Goal: Task Accomplishment & Management: Complete application form

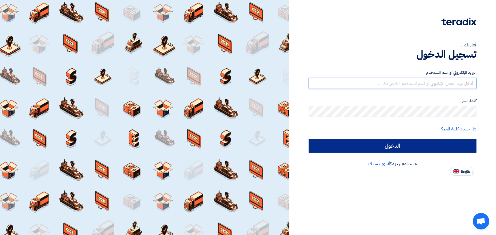
type input "[EMAIL_ADDRESS][DOMAIN_NAME]"
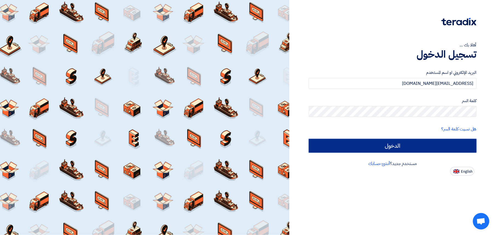
click at [371, 145] on input "الدخول" at bounding box center [393, 146] width 168 height 14
type input "Sign in"
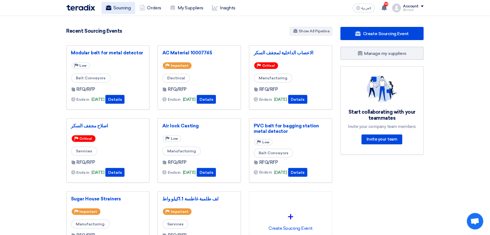
click at [129, 8] on link "Sourcing" at bounding box center [119, 8] width 34 height 12
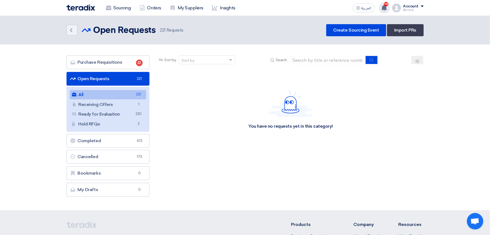
drag, startPoint x: 387, startPoint y: 9, endPoint x: 383, endPoint y: 5, distance: 6.0
click at [385, 8] on use at bounding box center [384, 8] width 5 height 6
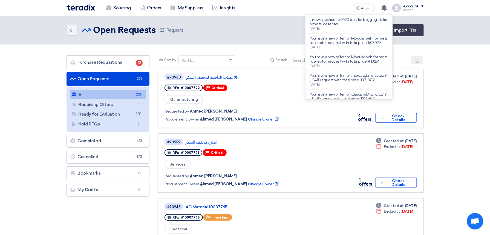
drag, startPoint x: 281, startPoint y: 46, endPoint x: 291, endPoint y: 54, distance: 12.7
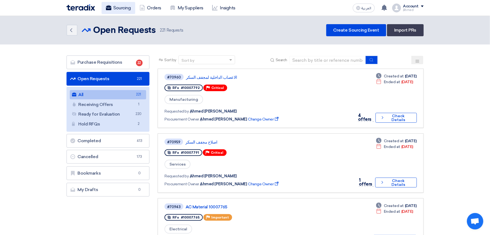
click at [113, 12] on link "Sourcing" at bounding box center [119, 8] width 34 height 12
click at [346, 57] on input at bounding box center [328, 60] width 77 height 8
paste input "10007798"
type input "10007798"
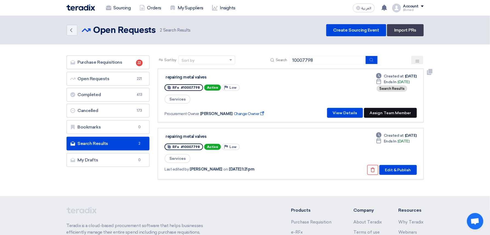
click at [391, 112] on button "Assign Team Member" at bounding box center [390, 113] width 53 height 10
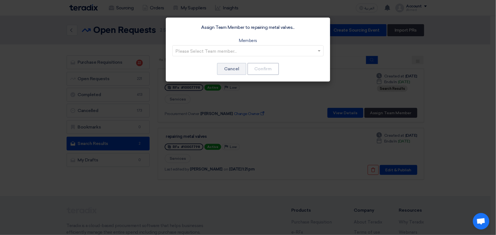
click at [238, 50] on input "text" at bounding box center [245, 51] width 140 height 9
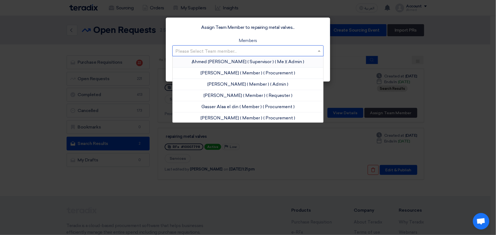
click at [248, 63] on span "( Supervisor )" at bounding box center [261, 61] width 26 height 5
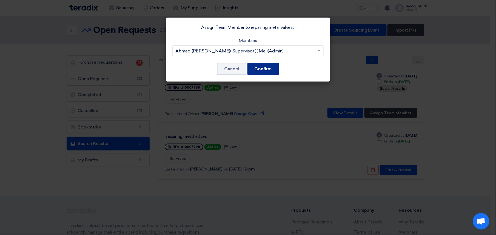
click at [272, 67] on button "Confirm" at bounding box center [263, 69] width 32 height 12
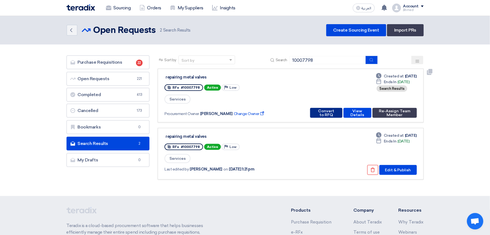
click at [319, 109] on button "Convert to RFQ" at bounding box center [326, 113] width 32 height 10
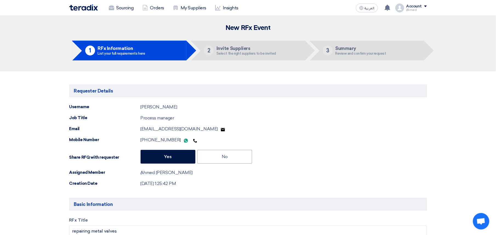
type input "8/31/2025"
type input "11"
type input "30"
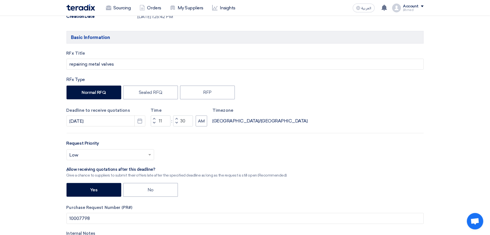
scroll to position [182, 0]
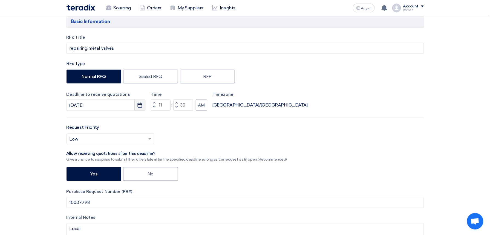
click at [137, 106] on button "Pick a date" at bounding box center [140, 104] width 11 height 11
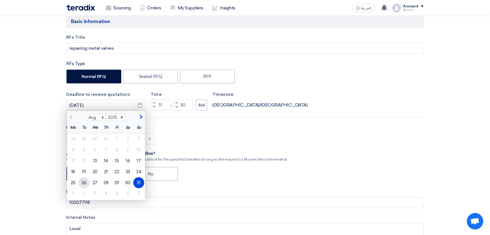
drag, startPoint x: 84, startPoint y: 185, endPoint x: 85, endPoint y: 181, distance: 4.0
click at [84, 184] on div "26" at bounding box center [84, 182] width 11 height 11
type input "8/26/2025"
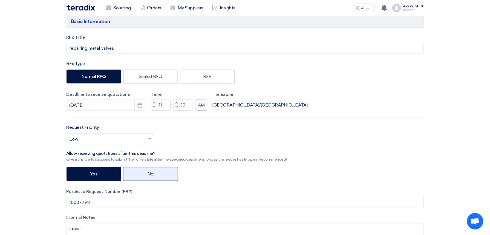
click at [154, 175] on label "No" at bounding box center [150, 174] width 55 height 14
click at [151, 175] on input "No" at bounding box center [150, 174] width 4 height 4
radio input "true"
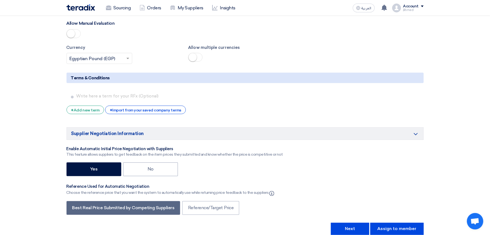
scroll to position [986, 0]
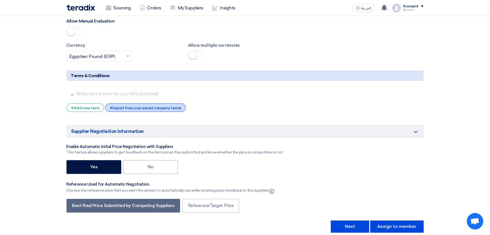
click at [148, 111] on div "+ Import from your saved company terms" at bounding box center [145, 107] width 81 height 8
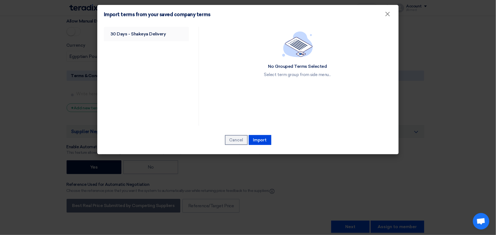
drag, startPoint x: 132, startPoint y: 32, endPoint x: 159, endPoint y: 48, distance: 32.0
click at [132, 31] on link "30 Days - Shakeya Delivery" at bounding box center [146, 34] width 85 height 14
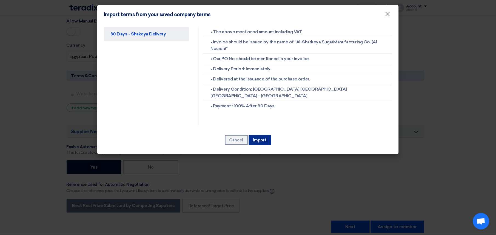
click at [250, 139] on button "Import" at bounding box center [260, 140] width 22 height 10
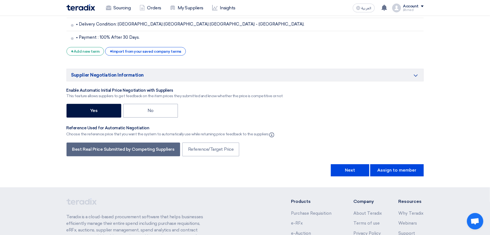
scroll to position [1202, 0]
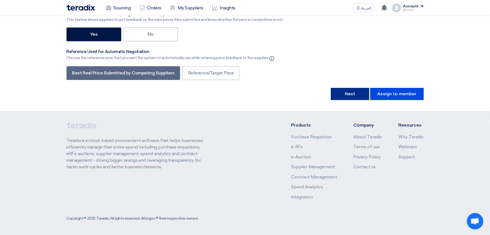
click at [346, 94] on button "Next" at bounding box center [350, 94] width 38 height 12
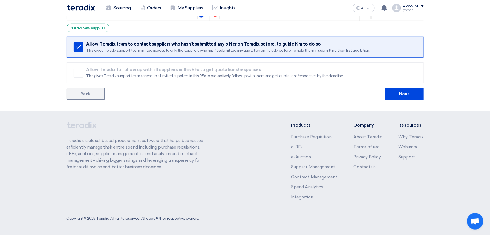
scroll to position [0, 0]
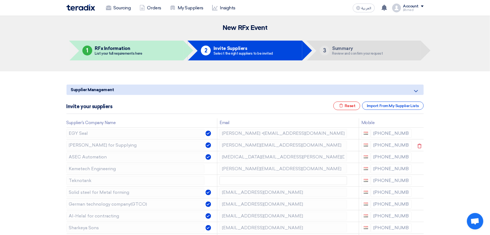
click at [0, 0] on icon at bounding box center [0, 0] width 0 height 0
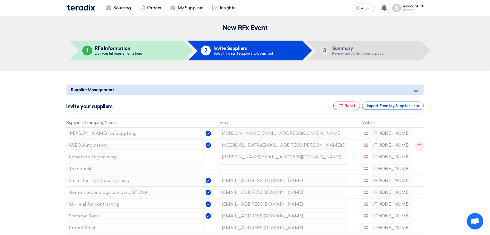
click at [418, 145] on use at bounding box center [420, 145] width 4 height 5
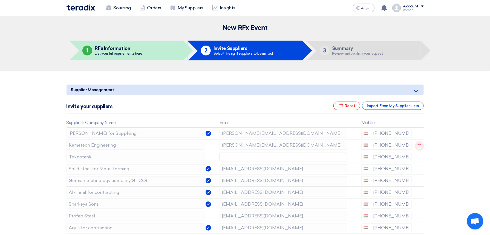
click at [419, 145] on icon at bounding box center [419, 145] width 9 height 9
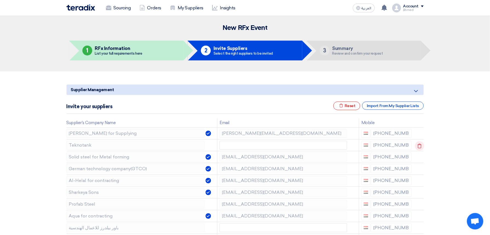
click at [419, 144] on icon at bounding box center [419, 145] width 9 height 9
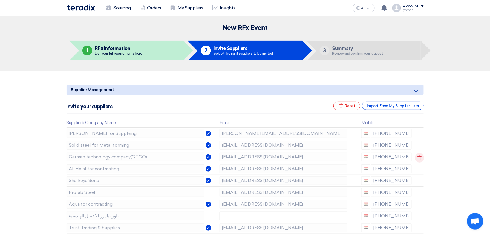
click at [419, 158] on icon at bounding box center [419, 157] width 9 height 9
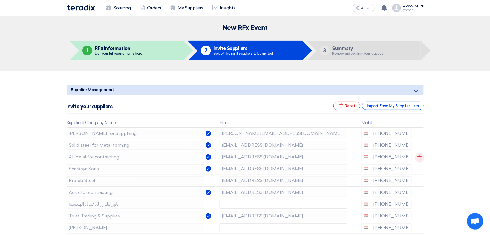
click at [420, 158] on icon at bounding box center [419, 157] width 9 height 9
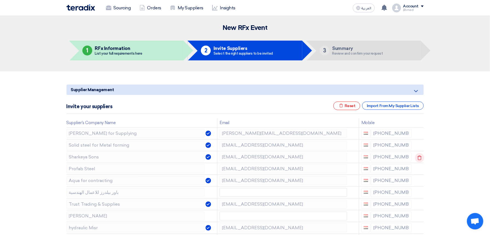
click at [421, 157] on icon at bounding box center [419, 157] width 9 height 9
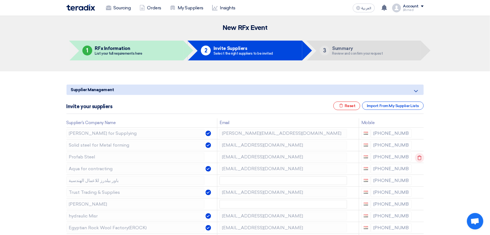
click at [421, 157] on icon at bounding box center [419, 157] width 9 height 9
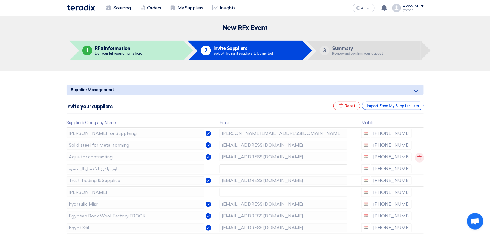
click at [422, 156] on icon at bounding box center [419, 157] width 9 height 9
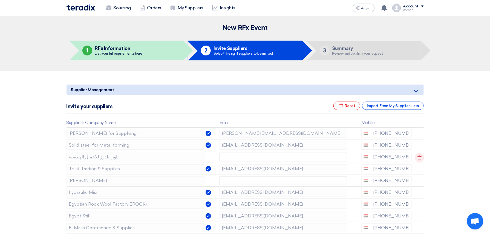
click at [422, 156] on icon at bounding box center [419, 157] width 9 height 9
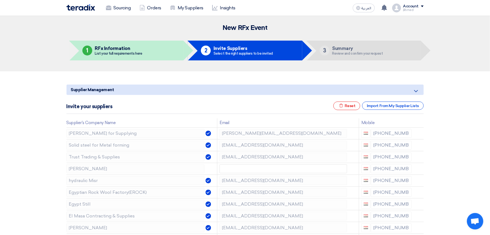
click at [0, 0] on icon at bounding box center [0, 0] width 0 height 0
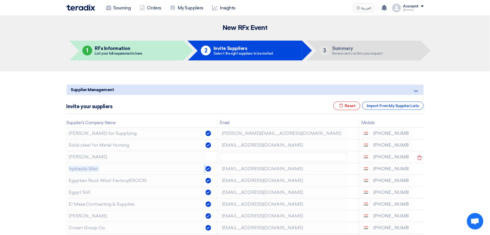
click at [422, 156] on icon at bounding box center [419, 157] width 9 height 9
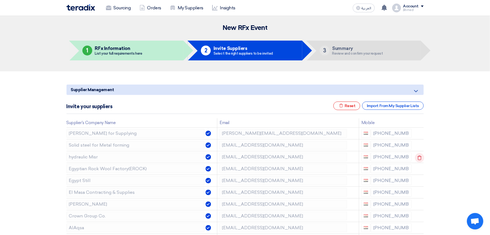
click at [423, 155] on td at bounding box center [419, 157] width 10 height 12
click at [422, 155] on icon at bounding box center [419, 157] width 9 height 9
click at [423, 154] on td at bounding box center [419, 157] width 10 height 12
click at [422, 156] on icon at bounding box center [419, 157] width 9 height 9
click at [420, 156] on icon at bounding box center [419, 157] width 9 height 9
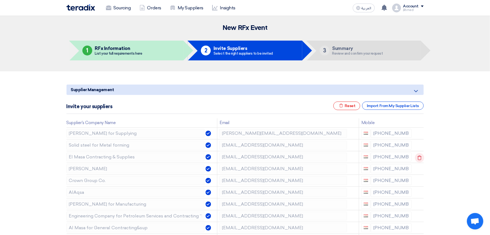
click at [421, 157] on icon at bounding box center [419, 157] width 9 height 9
drag, startPoint x: 421, startPoint y: 157, endPoint x: 420, endPoint y: 168, distance: 11.3
click at [420, 168] on td at bounding box center [419, 168] width 10 height 12
click at [420, 166] on icon at bounding box center [419, 169] width 9 height 9
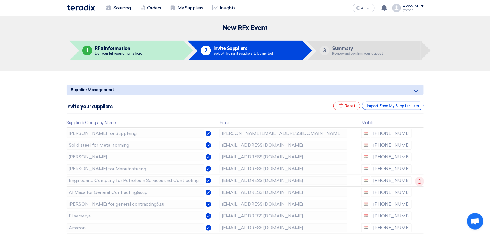
click at [421, 180] on use at bounding box center [420, 181] width 4 height 5
click at [421, 182] on use at bounding box center [420, 181] width 4 height 5
click at [420, 182] on icon at bounding box center [419, 180] width 9 height 9
click at [419, 182] on icon at bounding box center [419, 180] width 9 height 9
click at [420, 182] on icon at bounding box center [419, 180] width 9 height 9
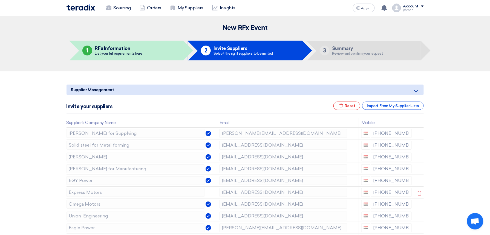
click at [0, 0] on icon at bounding box center [0, 0] width 0 height 0
click at [420, 181] on icon at bounding box center [419, 180] width 9 height 9
click at [419, 180] on icon at bounding box center [419, 180] width 9 height 9
click at [0, 0] on icon at bounding box center [0, 0] width 0 height 0
click at [419, 179] on icon at bounding box center [419, 180] width 9 height 9
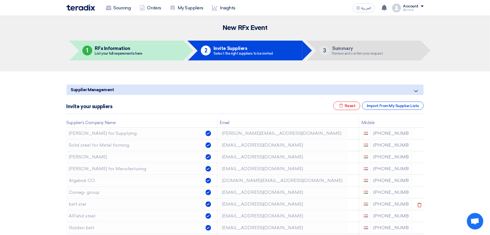
click at [0, 0] on icon at bounding box center [0, 0] width 0 height 0
click at [419, 190] on icon at bounding box center [419, 192] width 9 height 9
click at [0, 0] on icon at bounding box center [0, 0] width 0 height 0
click at [419, 190] on td at bounding box center [419, 192] width 10 height 12
click at [419, 191] on icon at bounding box center [419, 192] width 9 height 9
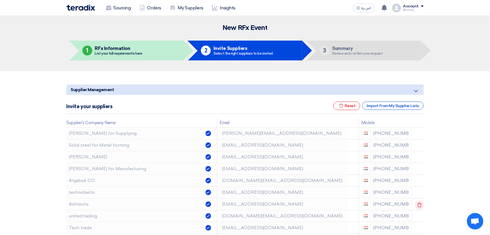
click at [0, 0] on icon at bounding box center [0, 0] width 0 height 0
click at [416, 191] on icon at bounding box center [419, 192] width 9 height 9
click at [418, 189] on icon at bounding box center [419, 192] width 9 height 9
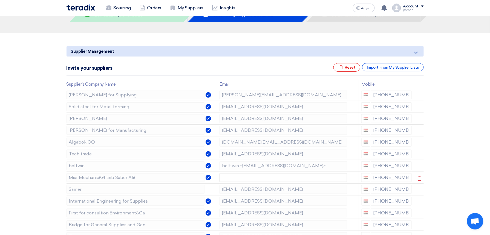
scroll to position [73, 0]
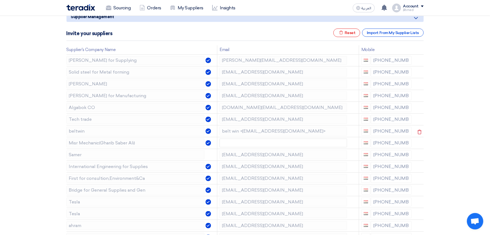
click at [0, 0] on icon at bounding box center [0, 0] width 0 height 0
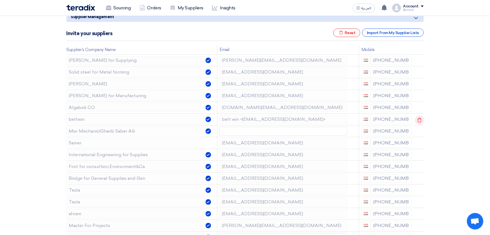
click at [419, 120] on icon at bounding box center [419, 119] width 9 height 9
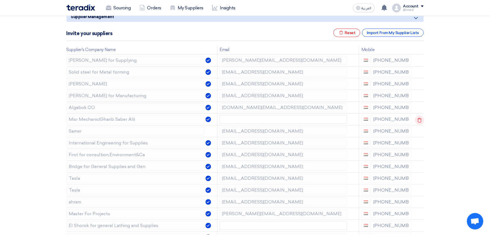
click at [419, 121] on icon at bounding box center [419, 119] width 9 height 9
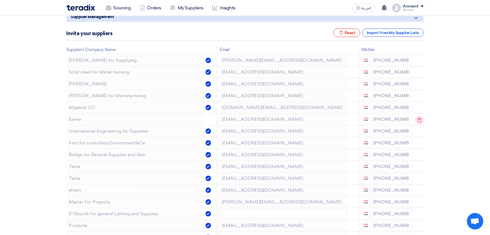
click at [419, 123] on icon at bounding box center [419, 119] width 9 height 9
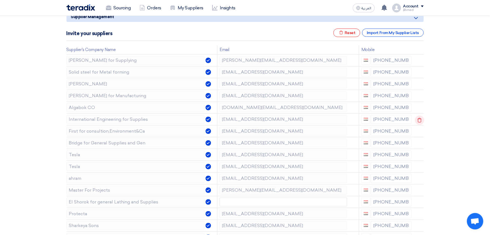
click at [420, 125] on icon at bounding box center [419, 119] width 9 height 9
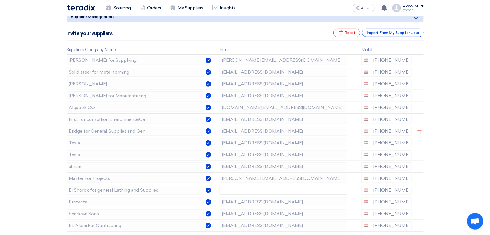
click at [420, 125] on td at bounding box center [419, 131] width 10 height 12
click at [421, 131] on icon at bounding box center [419, 131] width 9 height 9
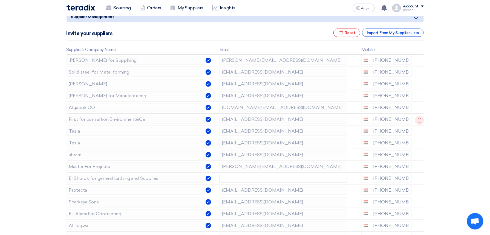
click at [421, 123] on icon at bounding box center [419, 119] width 9 height 9
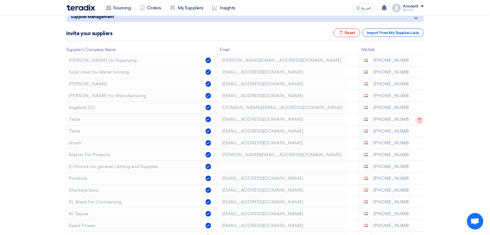
click at [421, 123] on icon at bounding box center [419, 119] width 9 height 9
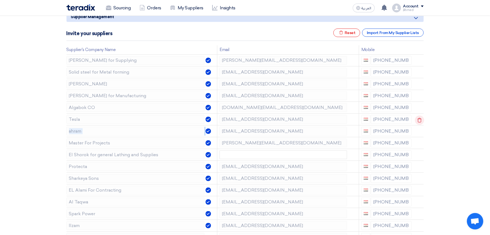
click at [420, 122] on use at bounding box center [420, 120] width 4 height 5
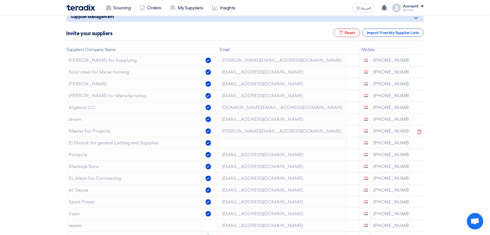
click at [0, 0] on icon at bounding box center [0, 0] width 0 height 0
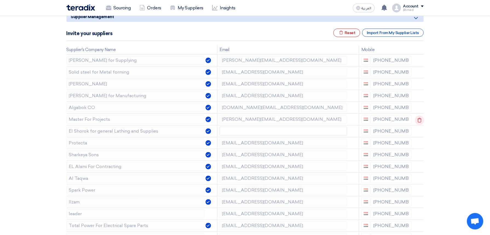
click at [419, 122] on icon at bounding box center [419, 119] width 9 height 9
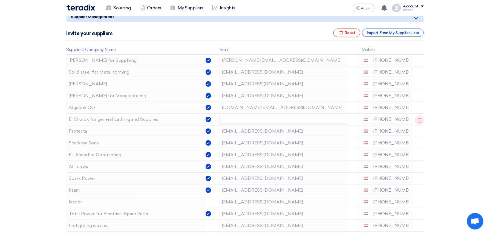
click at [420, 119] on use at bounding box center [420, 120] width 4 height 5
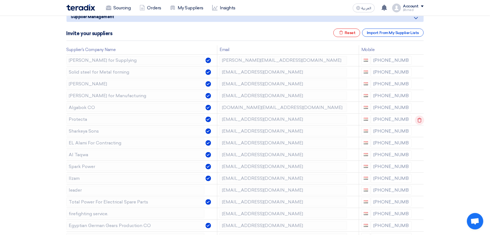
click at [420, 119] on use at bounding box center [420, 120] width 4 height 5
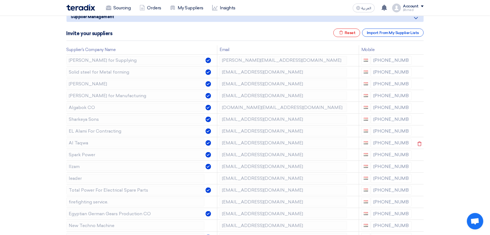
click at [0, 0] on icon at bounding box center [0, 0] width 0 height 0
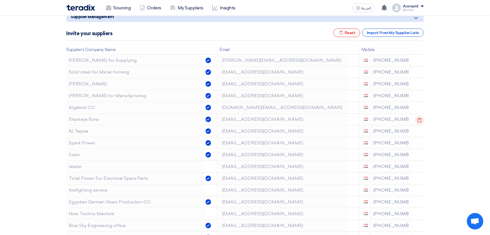
click at [418, 121] on icon at bounding box center [419, 119] width 9 height 9
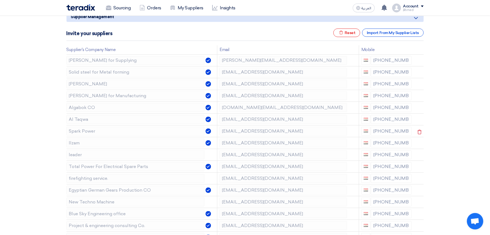
click at [0, 0] on icon at bounding box center [0, 0] width 0 height 0
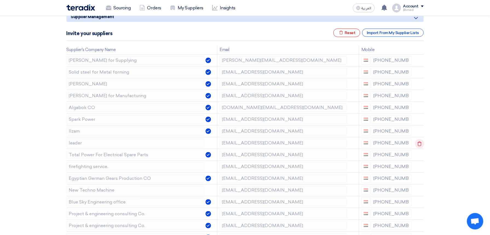
click at [0, 0] on icon at bounding box center [0, 0] width 0 height 0
click at [416, 131] on icon at bounding box center [419, 131] width 9 height 9
click at [416, 134] on icon at bounding box center [419, 131] width 9 height 9
click at [0, 0] on icon at bounding box center [0, 0] width 0 height 0
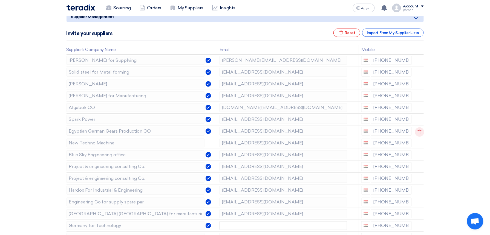
click at [416, 132] on icon at bounding box center [419, 131] width 9 height 9
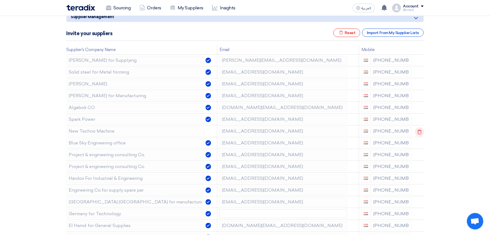
click at [416, 133] on icon at bounding box center [419, 131] width 9 height 9
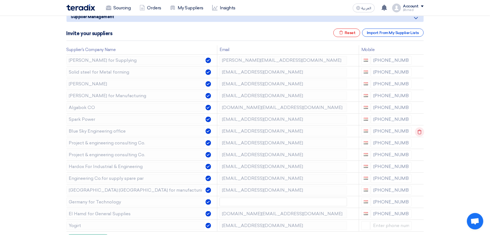
click at [416, 132] on icon at bounding box center [419, 131] width 9 height 9
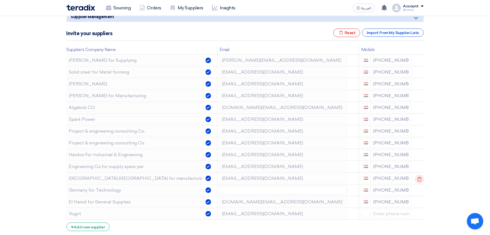
click at [418, 179] on icon at bounding box center [419, 178] width 9 height 9
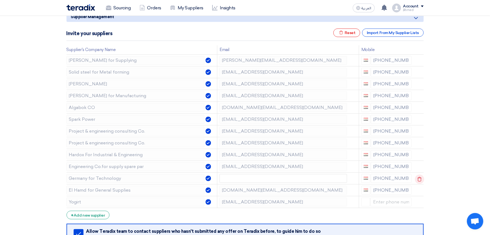
click at [419, 179] on icon at bounding box center [419, 178] width 9 height 9
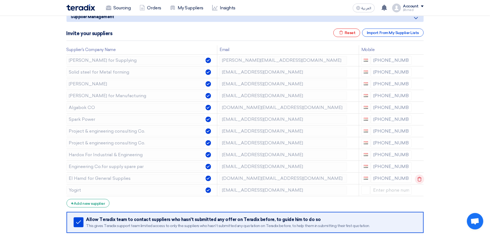
click at [420, 179] on use at bounding box center [420, 178] width 4 height 5
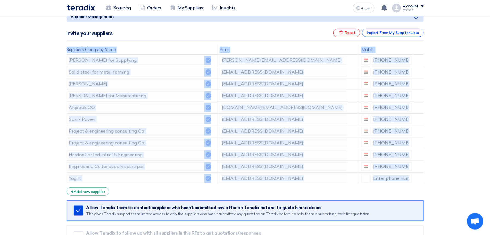
click at [0, 0] on use at bounding box center [0, 0] width 0 height 0
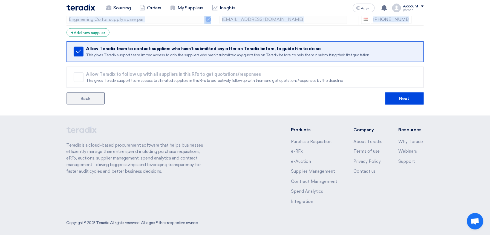
scroll to position [225, 0]
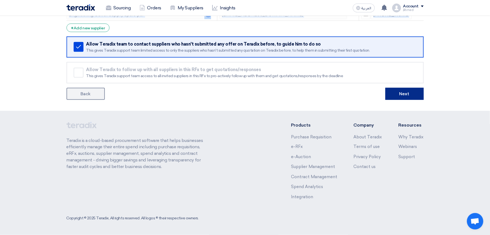
click at [405, 88] on button "Next" at bounding box center [405, 94] width 38 height 12
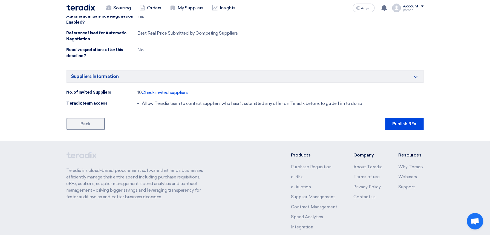
scroll to position [460, 0]
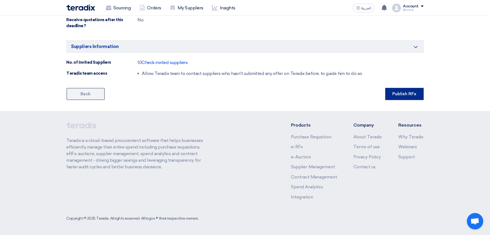
drag, startPoint x: 392, startPoint y: 96, endPoint x: 386, endPoint y: 99, distance: 6.5
click at [392, 95] on button "Publish RFx" at bounding box center [405, 94] width 38 height 12
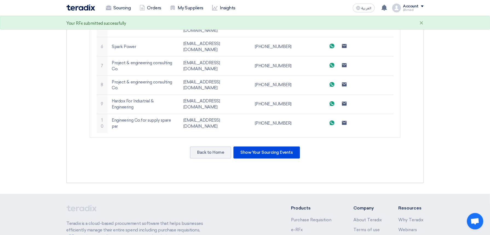
scroll to position [292, 0]
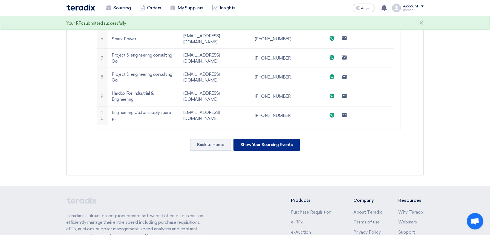
click at [259, 139] on div "Show Your Sourcing Events" at bounding box center [267, 145] width 67 height 12
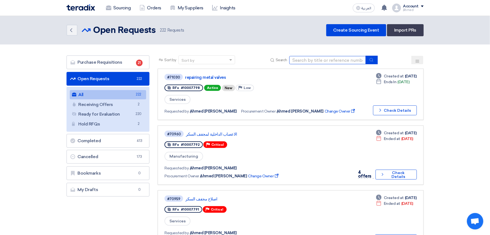
click at [320, 59] on input at bounding box center [328, 60] width 77 height 8
paste input "10007797"
type input "10007797"
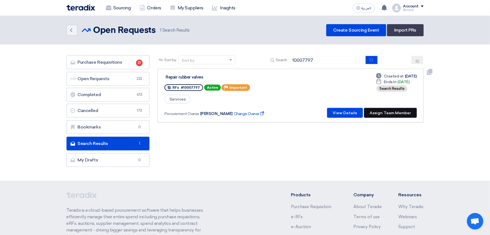
click at [382, 110] on button "Assign Team Member" at bounding box center [390, 113] width 53 height 10
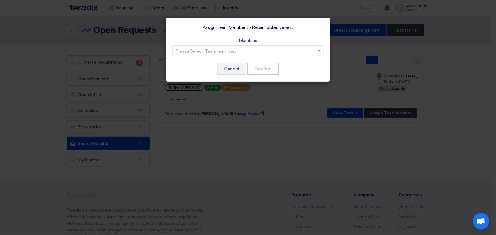
click at [212, 53] on input "text" at bounding box center [245, 51] width 140 height 9
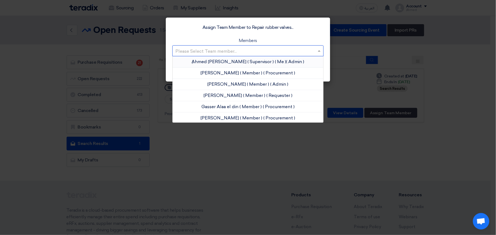
click at [214, 58] on div "ِAhmed Omar ( Supervisor ) ( Me ) ( Admin )" at bounding box center [248, 61] width 151 height 11
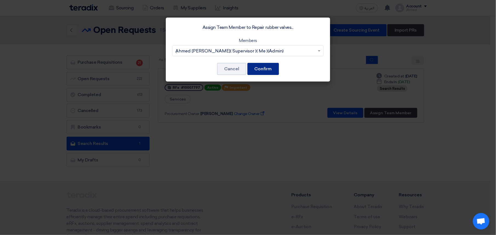
click at [272, 72] on button "Confirm" at bounding box center [263, 69] width 32 height 12
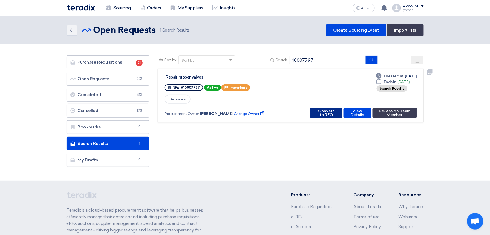
click at [310, 110] on button "Convert to RFQ" at bounding box center [326, 113] width 32 height 10
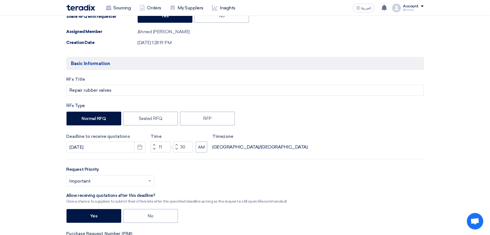
scroll to position [219, 0]
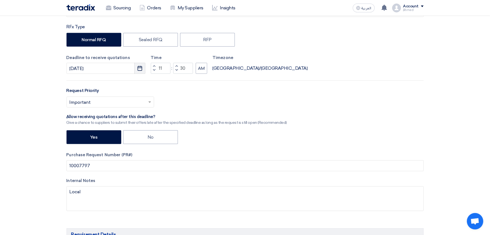
click at [140, 64] on button "Pick a date" at bounding box center [140, 68] width 11 height 11
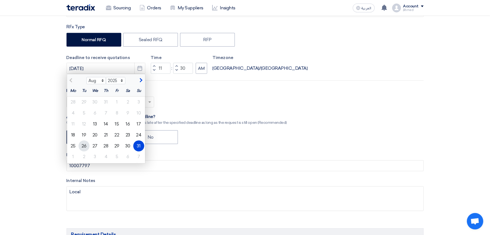
click at [84, 145] on div "26" at bounding box center [84, 145] width 11 height 11
type input "8/26/2025"
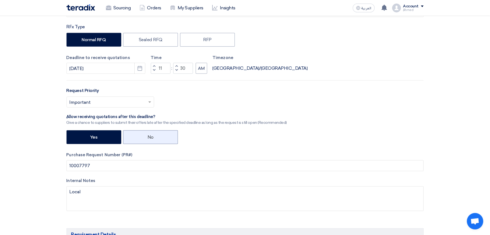
click at [167, 134] on label "No" at bounding box center [150, 137] width 55 height 14
click at [151, 135] on input "No" at bounding box center [150, 137] width 4 height 4
radio input "true"
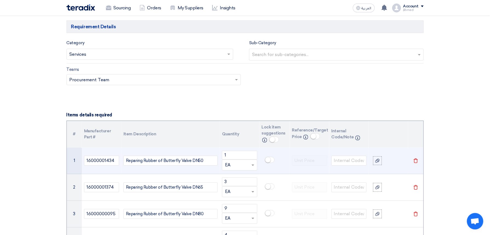
scroll to position [438, 0]
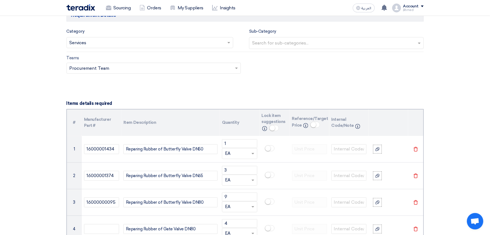
click at [130, 44] on input "text" at bounding box center [148, 43] width 156 height 9
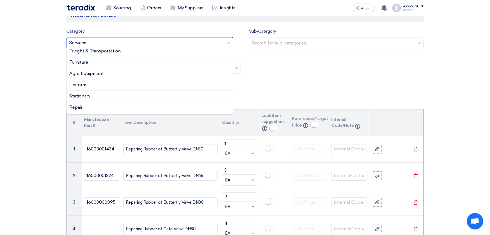
scroll to position [297, 0]
click at [114, 96] on div "Repair" at bounding box center [150, 93] width 167 height 11
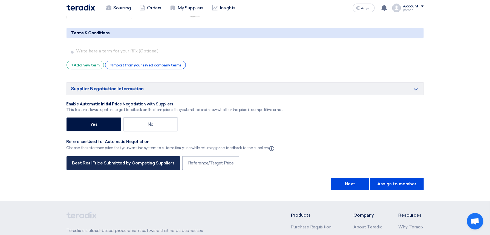
scroll to position [1242, 0]
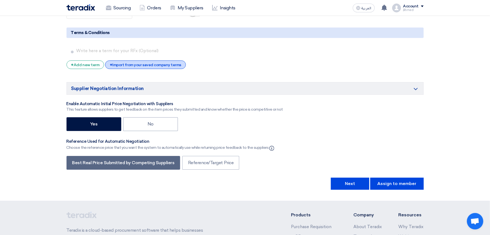
click at [167, 68] on div "+ Import from your saved company terms" at bounding box center [145, 64] width 81 height 8
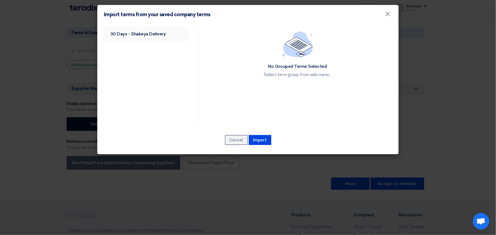
click at [139, 36] on link "30 Days - Shakeya Delivery" at bounding box center [146, 34] width 85 height 14
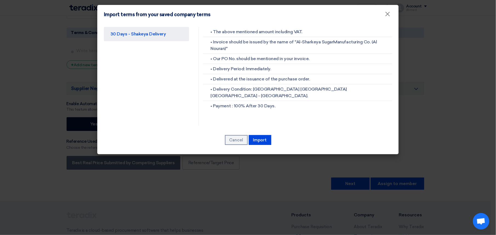
click at [260, 146] on div "30 Days - Shakeya Delivery • The above mentioned amount including VAT. • Invoic…" at bounding box center [247, 89] width 301 height 130
click at [261, 143] on button "Import" at bounding box center [260, 140] width 22 height 10
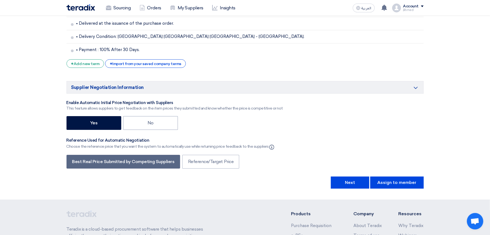
scroll to position [1415, 0]
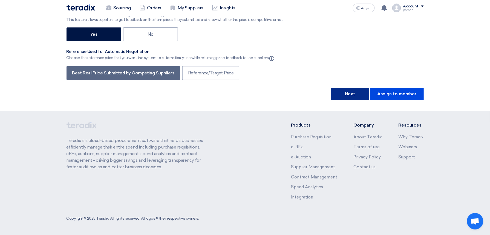
click at [346, 89] on button "Next" at bounding box center [350, 94] width 38 height 12
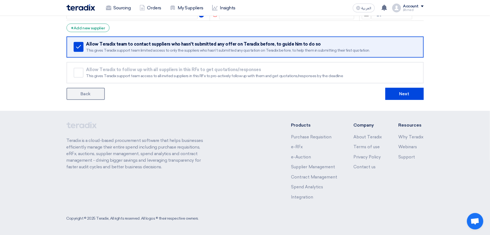
scroll to position [0, 0]
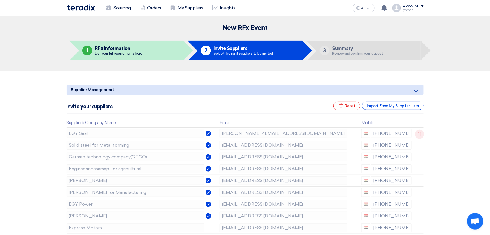
click at [419, 132] on use at bounding box center [420, 134] width 4 height 5
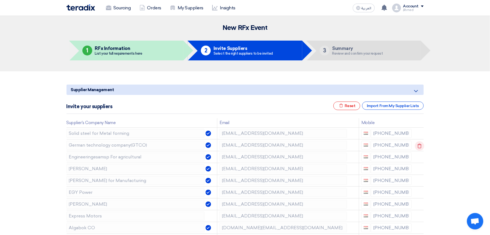
click at [419, 144] on icon at bounding box center [419, 145] width 9 height 9
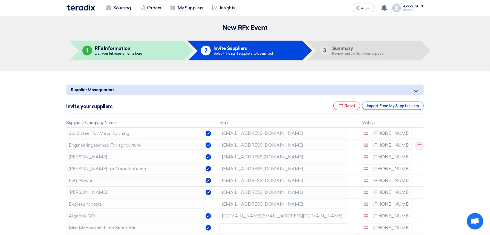
click at [419, 145] on icon at bounding box center [419, 145] width 9 height 9
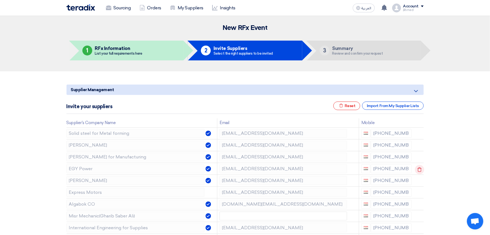
click at [419, 170] on icon at bounding box center [419, 169] width 9 height 9
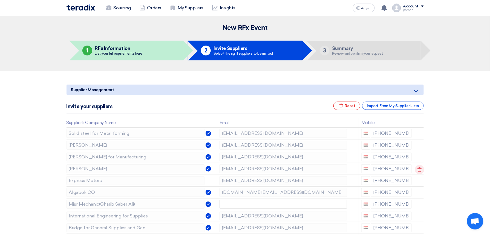
click at [420, 170] on icon at bounding box center [419, 169] width 9 height 9
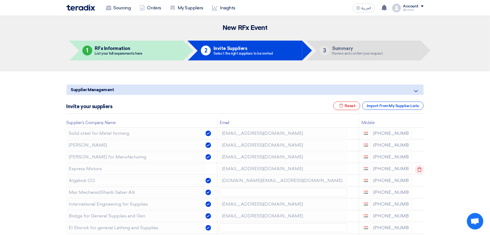
click at [420, 170] on td at bounding box center [419, 168] width 10 height 12
click at [422, 166] on icon at bounding box center [419, 169] width 9 height 9
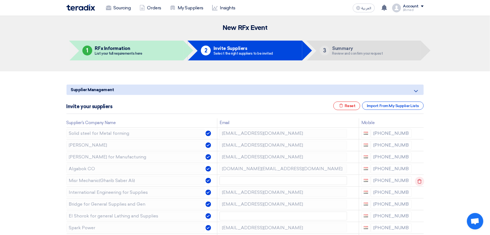
click at [419, 179] on icon at bounding box center [419, 180] width 9 height 9
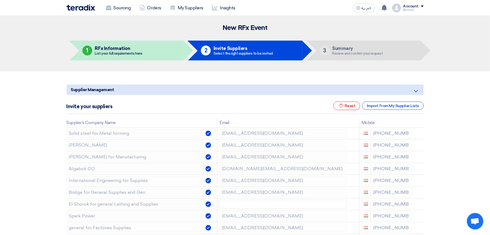
click at [0, 0] on icon at bounding box center [0, 0] width 0 height 0
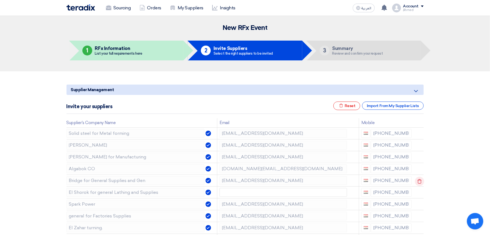
click at [419, 180] on use at bounding box center [420, 181] width 4 height 5
click at [0, 0] on use at bounding box center [0, 0] width 0 height 0
click at [420, 191] on icon at bounding box center [419, 192] width 9 height 9
click at [418, 193] on use at bounding box center [420, 192] width 4 height 5
click at [416, 193] on icon at bounding box center [419, 192] width 9 height 9
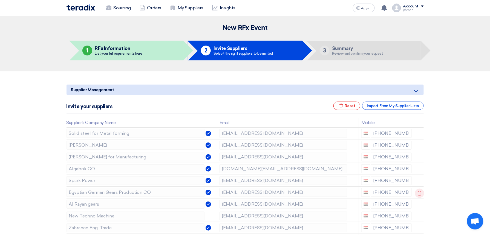
click at [416, 193] on icon at bounding box center [419, 192] width 9 height 9
click at [0, 0] on icon at bounding box center [0, 0] width 0 height 0
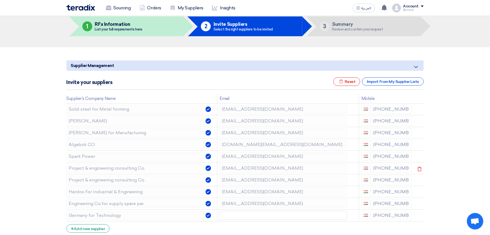
scroll to position [36, 0]
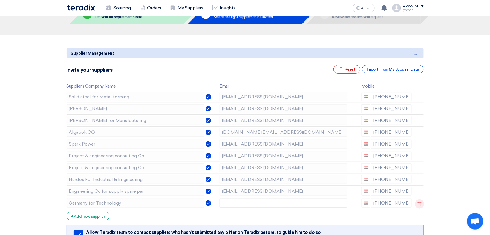
click at [418, 204] on use at bounding box center [420, 203] width 4 height 5
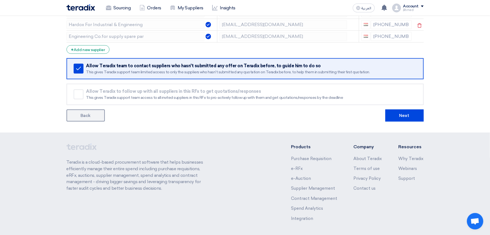
scroll to position [213, 0]
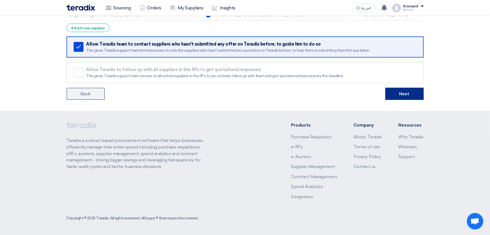
click at [403, 92] on button "Next" at bounding box center [405, 94] width 38 height 12
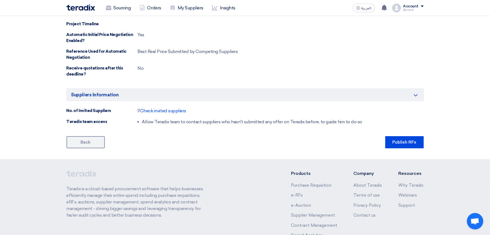
scroll to position [563, 0]
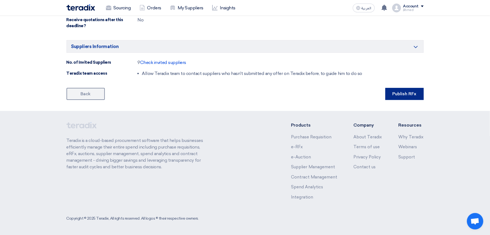
click at [415, 92] on button "Publish RFx" at bounding box center [405, 94] width 38 height 12
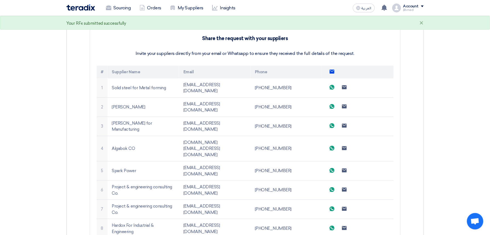
scroll to position [312, 0]
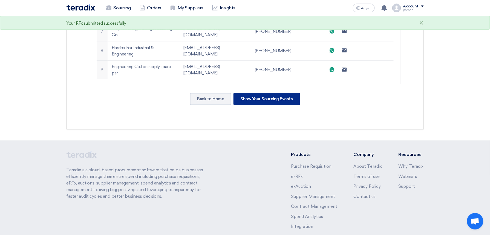
click at [284, 93] on div "Show Your Sourcing Events" at bounding box center [267, 99] width 67 height 12
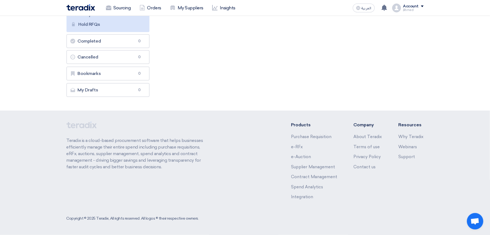
scroll to position [0, 0]
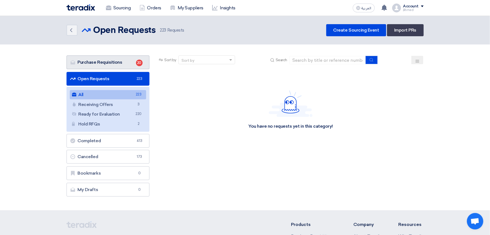
drag, startPoint x: 102, startPoint y: 61, endPoint x: 175, endPoint y: 71, distance: 73.3
click at [102, 61] on link "Purchase Requisitions Purchase Requisitions 20" at bounding box center [108, 62] width 83 height 14
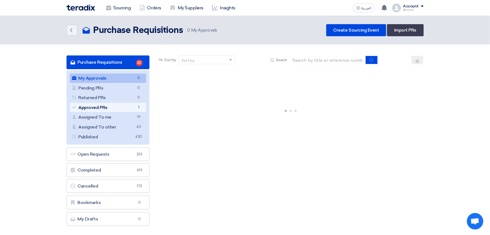
click at [107, 109] on link "Approved PRs Approved PRs 1" at bounding box center [108, 107] width 77 height 9
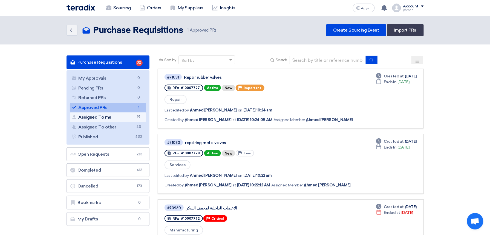
click at [112, 113] on link "Assigned To me Assigned To me 19" at bounding box center [108, 116] width 77 height 9
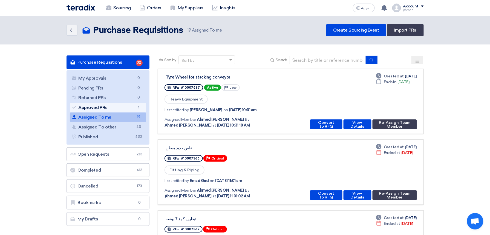
click at [111, 105] on link "Approved PRs Approved PRs 1" at bounding box center [108, 107] width 77 height 9
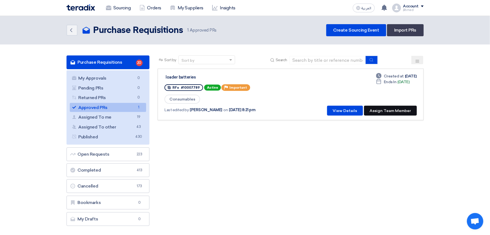
click at [406, 110] on button "Assign Team Member" at bounding box center [390, 110] width 53 height 10
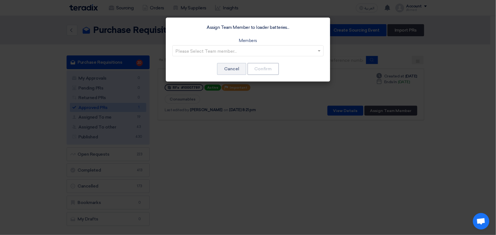
click at [223, 45] on div "Please Select Team member..." at bounding box center [247, 50] width 151 height 11
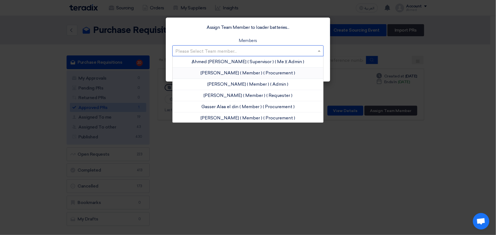
click at [233, 72] on div "Ahmed Elgalad ( Member ) ( Procurement )" at bounding box center [248, 72] width 151 height 11
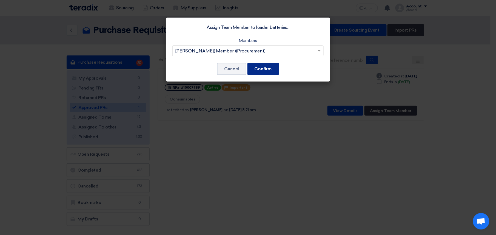
drag, startPoint x: 272, startPoint y: 67, endPoint x: 263, endPoint y: 65, distance: 9.4
click at [272, 67] on button "Confirm" at bounding box center [263, 69] width 32 height 12
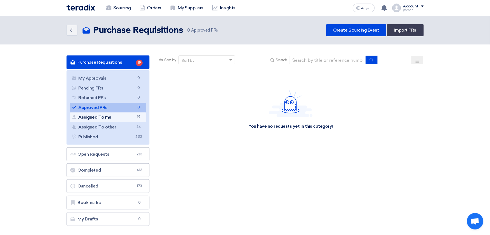
click at [98, 117] on link "Assigned To me Assigned To me 19" at bounding box center [108, 116] width 77 height 9
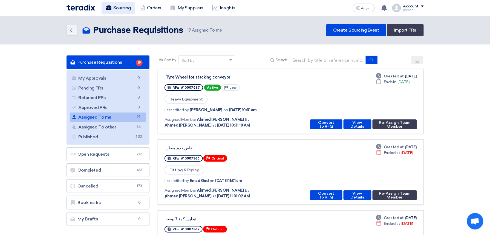
click at [119, 10] on link "Sourcing" at bounding box center [119, 8] width 34 height 12
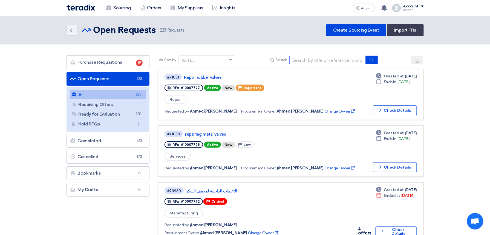
click at [342, 60] on input at bounding box center [328, 60] width 77 height 8
paste input "10007796"
type input "10007796"
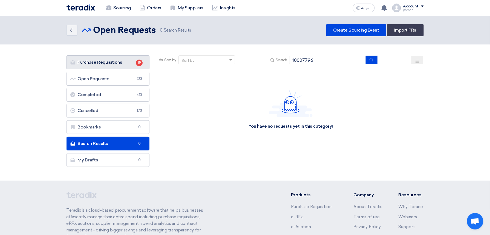
click at [129, 58] on link "Purchase Requisitions Purchase Requisitions 19" at bounding box center [108, 62] width 83 height 14
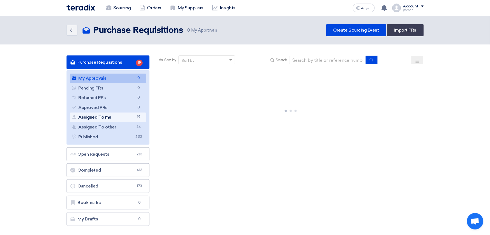
click at [114, 118] on link "Assigned To me Assigned To me 19" at bounding box center [108, 116] width 77 height 9
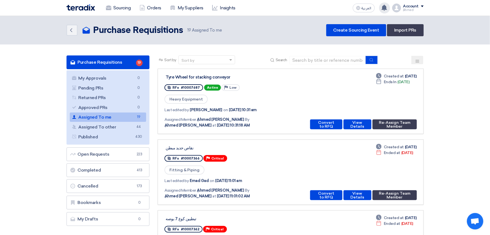
click at [387, 8] on use at bounding box center [384, 8] width 5 height 6
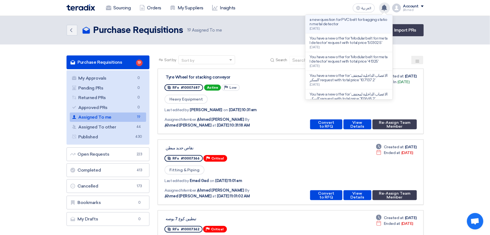
click at [345, 26] on p "a new question for PVC belt for bagging station metal detector" at bounding box center [349, 22] width 78 height 9
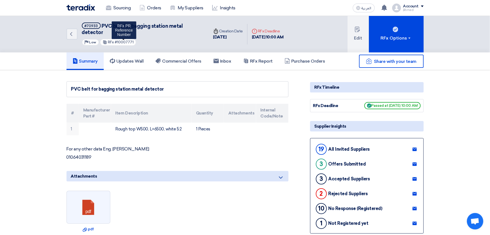
click at [120, 40] on span "#10007771" at bounding box center [124, 42] width 19 height 4
copy span "10007771"
click at [189, 58] on link "Commercial Offers" at bounding box center [179, 61] width 58 height 18
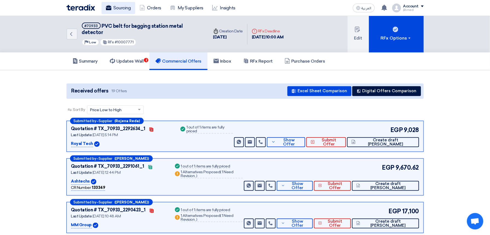
click at [125, 10] on link "Sourcing" at bounding box center [119, 8] width 34 height 12
click at [126, 40] on span "#10007771" at bounding box center [124, 42] width 19 height 4
click at [306, 137] on button "Show Offer" at bounding box center [286, 142] width 38 height 10
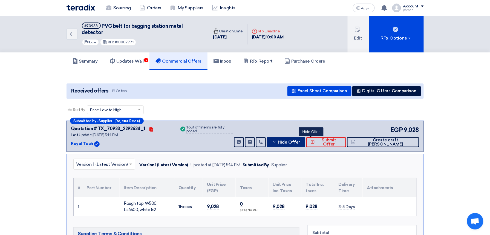
click at [306, 137] on button "Hide Offer" at bounding box center [286, 142] width 38 height 10
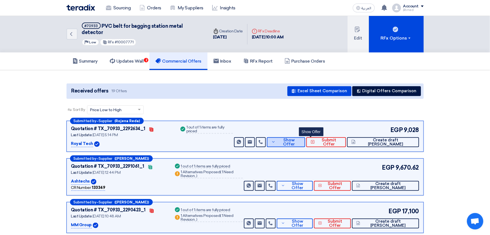
click at [301, 138] on span "Show Offer" at bounding box center [289, 142] width 24 height 8
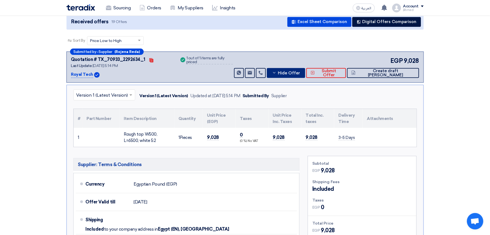
scroll to position [182, 0]
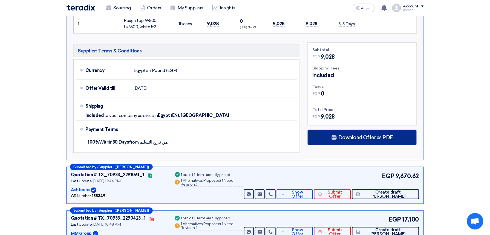
click at [379, 135] on span "Download Offer as PDF" at bounding box center [366, 137] width 55 height 5
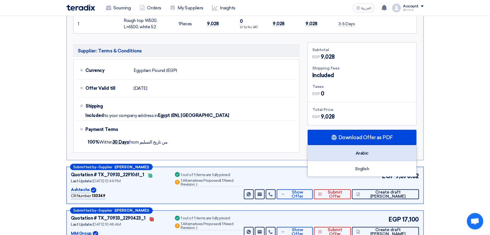
click at [364, 147] on div "Arabic" at bounding box center [362, 153] width 109 height 16
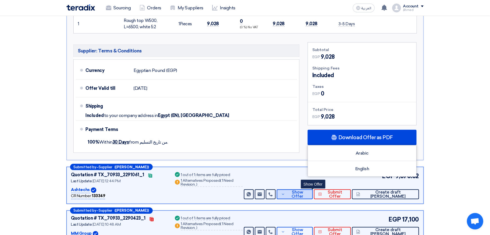
drag, startPoint x: 297, startPoint y: 187, endPoint x: 303, endPoint y: 185, distance: 6.2
click at [297, 189] on button "Show Offer" at bounding box center [295, 194] width 36 height 10
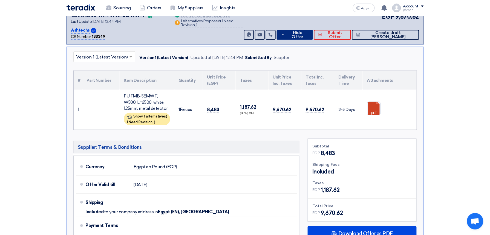
scroll to position [146, 0]
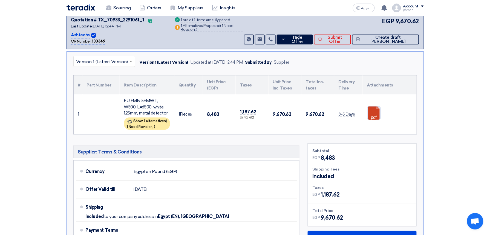
click at [375, 109] on link at bounding box center [390, 122] width 44 height 33
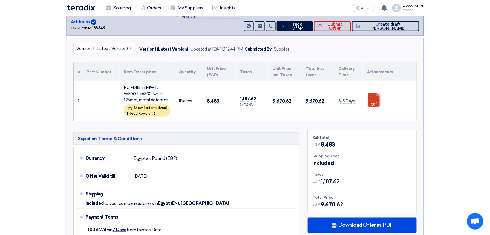
scroll to position [182, 0]
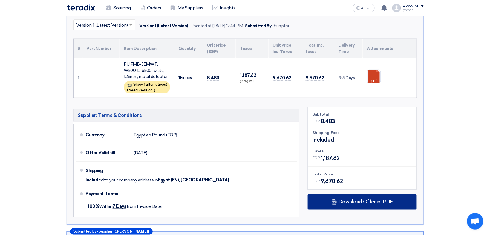
click at [337, 199] on use at bounding box center [334, 201] width 5 height 5
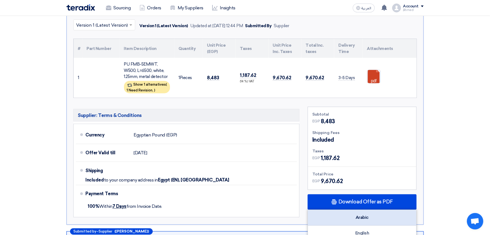
click at [364, 210] on div "Arabic" at bounding box center [362, 218] width 109 height 16
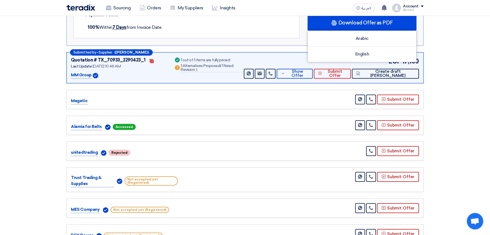
scroll to position [365, 0]
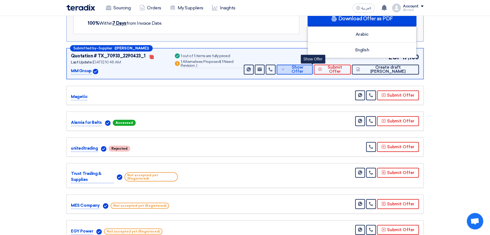
click at [307, 67] on button "Show Offer" at bounding box center [295, 70] width 36 height 10
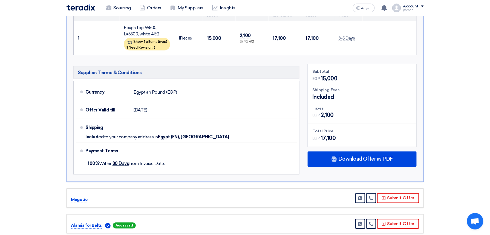
scroll to position [256, 0]
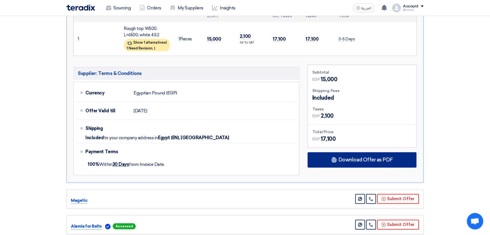
click at [360, 158] on div "Download Offer as PDF" at bounding box center [362, 159] width 109 height 15
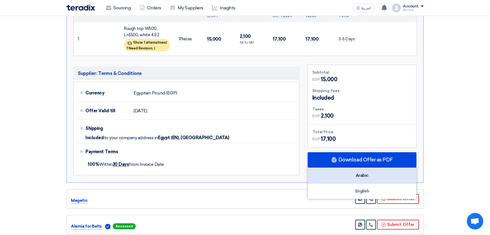
click at [374, 170] on div "Arabic" at bounding box center [362, 176] width 109 height 16
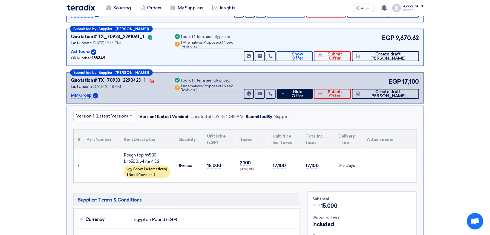
scroll to position [0, 0]
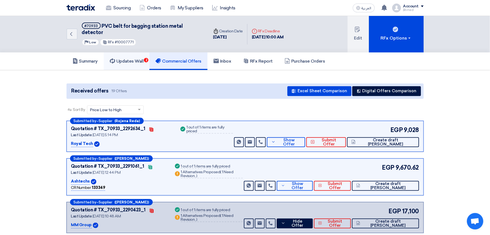
drag, startPoint x: 123, startPoint y: 54, endPoint x: 129, endPoint y: 54, distance: 5.8
click at [123, 58] on h5 "Updates Wall 2" at bounding box center [127, 60] width 34 height 5
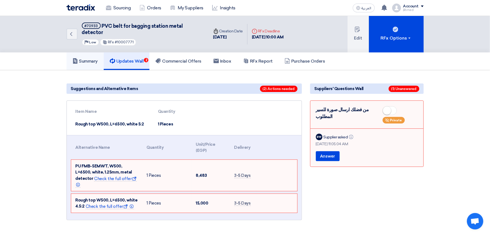
click at [92, 58] on h5 "Summary" at bounding box center [85, 60] width 25 height 5
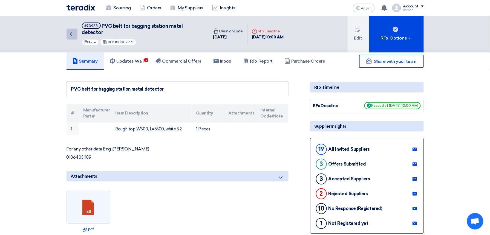
click at [70, 31] on icon "Back" at bounding box center [71, 34] width 7 height 7
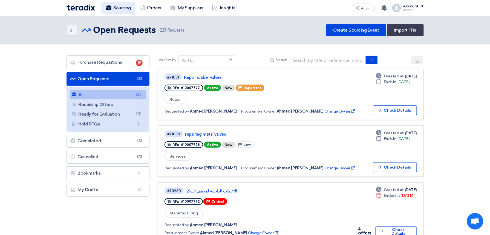
click at [126, 7] on link "Sourcing" at bounding box center [119, 8] width 34 height 12
click at [329, 56] on input at bounding box center [328, 60] width 77 height 8
paste input "10007724"
type input "10007724"
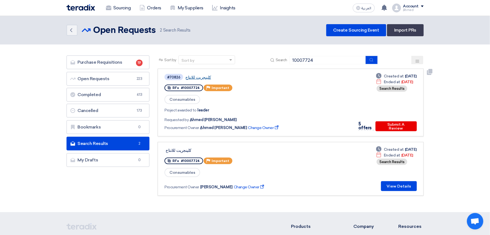
click at [202, 75] on div "#70826 كلينجريت للانتاج" at bounding box center [258, 76] width 186 height 7
click at [202, 79] on div "#70826 كلينجريت للانتاج" at bounding box center [258, 76] width 186 height 7
click at [192, 77] on link "كلينجريت للانتاج" at bounding box center [254, 77] width 137 height 5
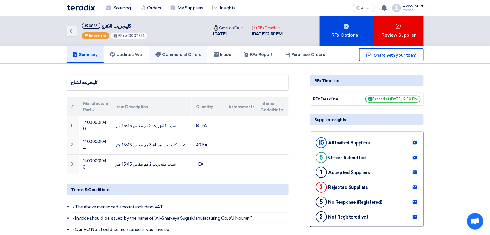
drag, startPoint x: 184, startPoint y: 50, endPoint x: 184, endPoint y: 54, distance: 3.6
click at [184, 51] on link "Commercial Offers" at bounding box center [179, 55] width 58 height 18
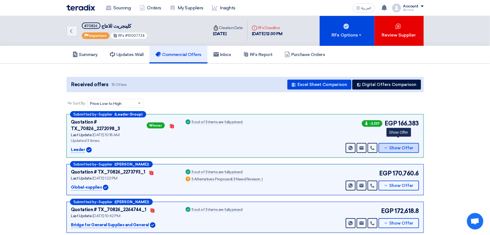
click at [395, 146] on span "Show Offer" at bounding box center [402, 148] width 24 height 4
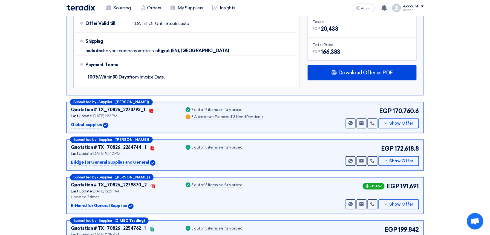
scroll to position [292, 0]
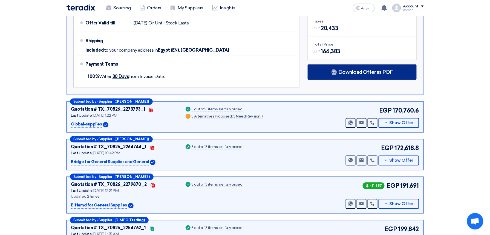
click at [362, 70] on span "Download Offer as PDF" at bounding box center [366, 72] width 55 height 5
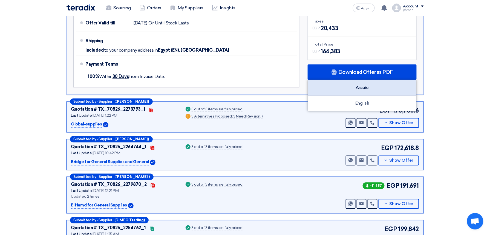
click at [359, 81] on div "Arabic" at bounding box center [362, 88] width 109 height 16
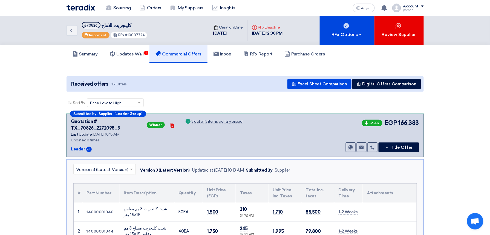
scroll to position [0, 0]
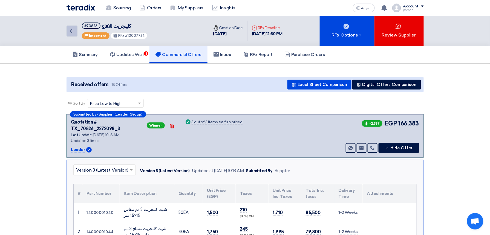
click at [73, 33] on icon "Back" at bounding box center [71, 31] width 7 height 7
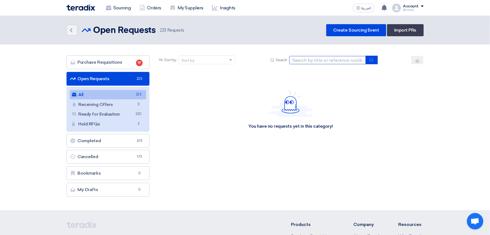
click at [337, 56] on input at bounding box center [328, 60] width 77 height 8
paste input "10007722"
type input "10007722"
click at [318, 62] on input at bounding box center [328, 60] width 77 height 8
paste input "10007801"
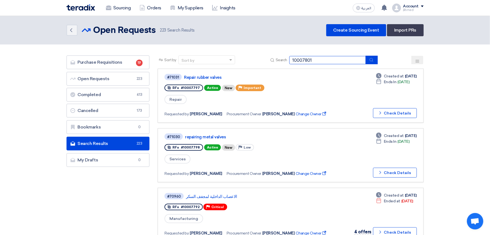
type input "10007801"
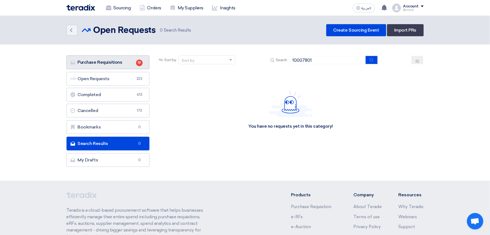
drag, startPoint x: 127, startPoint y: 61, endPoint x: 169, endPoint y: 46, distance: 44.4
click at [127, 61] on link "Purchase Requisitions Purchase Requisitions 19" at bounding box center [108, 62] width 83 height 14
